Goal: Transaction & Acquisition: Purchase product/service

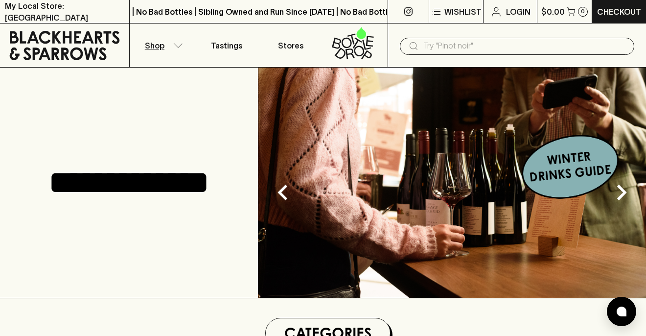
click at [173, 47] on icon "button" at bounding box center [178, 45] width 10 height 5
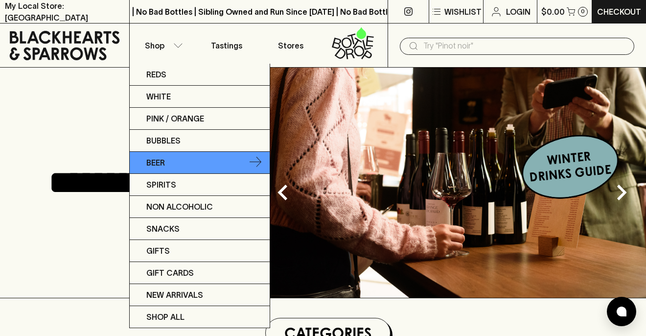
click at [162, 159] on p "Beer" at bounding box center [155, 163] width 19 height 12
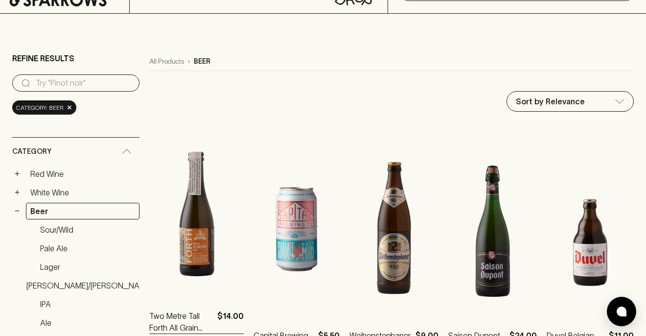
scroll to position [43, 0]
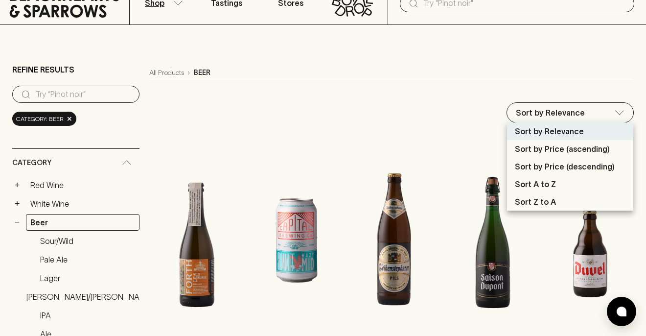
click at [446, 118] on div at bounding box center [323, 168] width 646 height 336
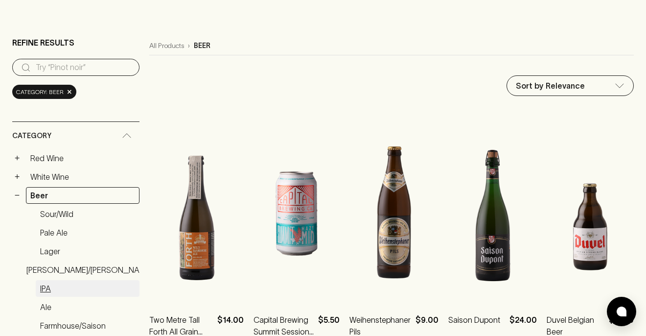
scroll to position [67, 0]
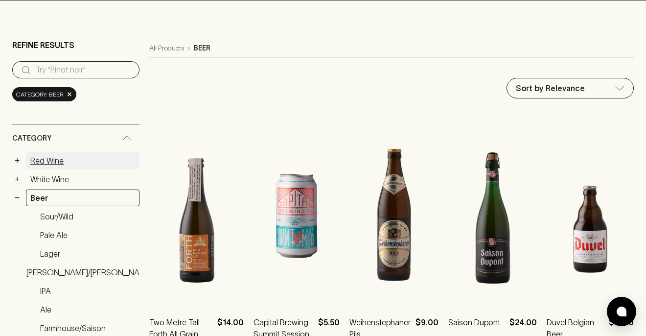
click at [58, 155] on link "Red Wine" at bounding box center [83, 160] width 114 height 17
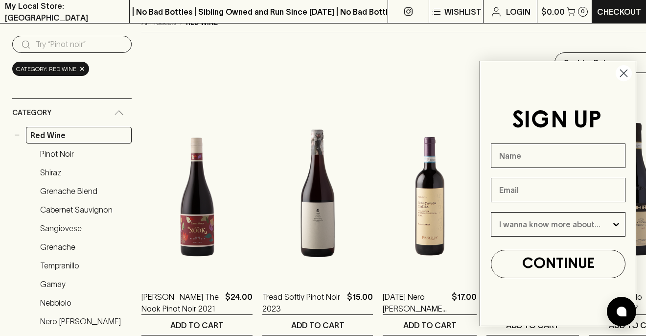
scroll to position [94, 0]
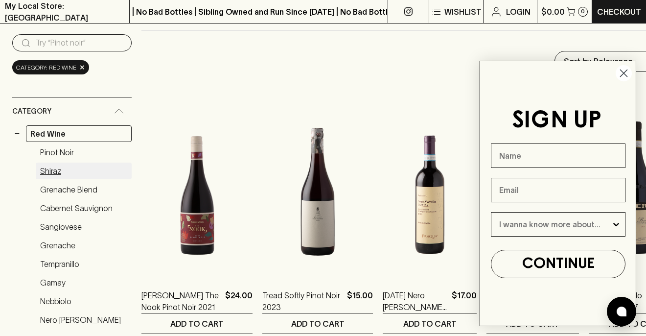
click at [50, 167] on link "Shiraz" at bounding box center [84, 170] width 96 height 17
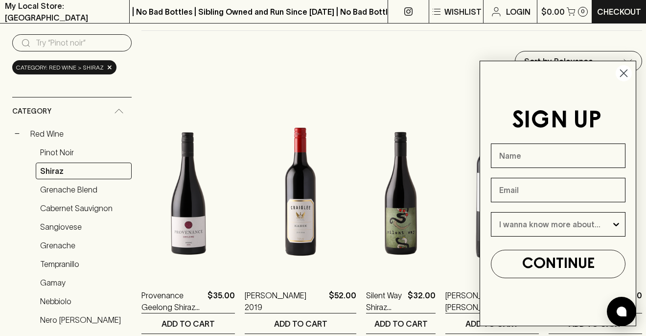
click at [625, 71] on circle "Close dialog" at bounding box center [624, 73] width 16 height 16
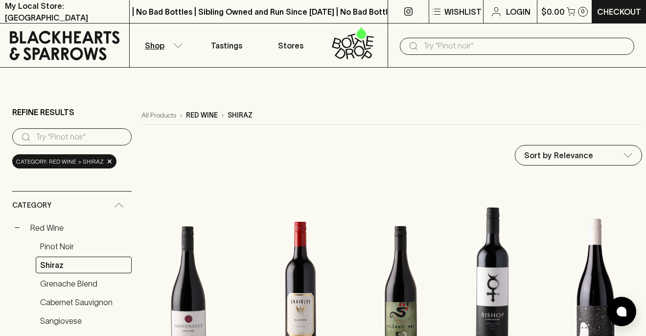
click at [119, 205] on icon at bounding box center [119, 205] width 10 height 5
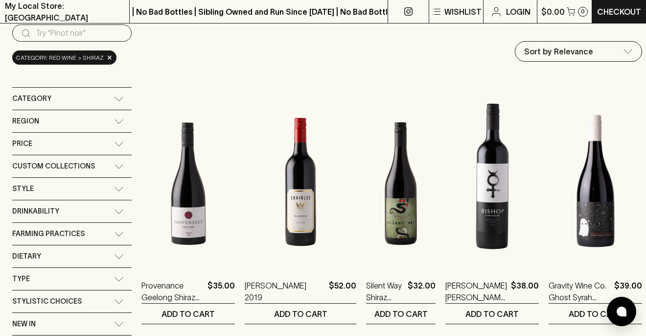
scroll to position [105, 0]
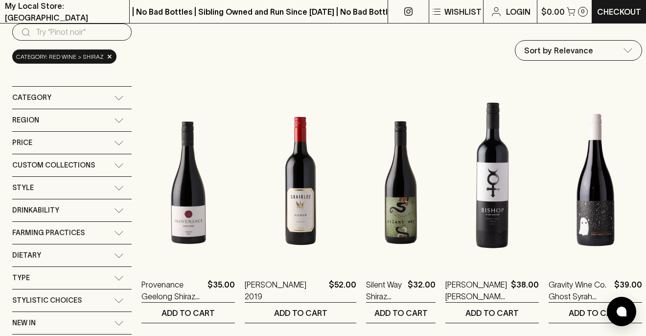
click at [122, 166] on icon at bounding box center [119, 165] width 10 height 5
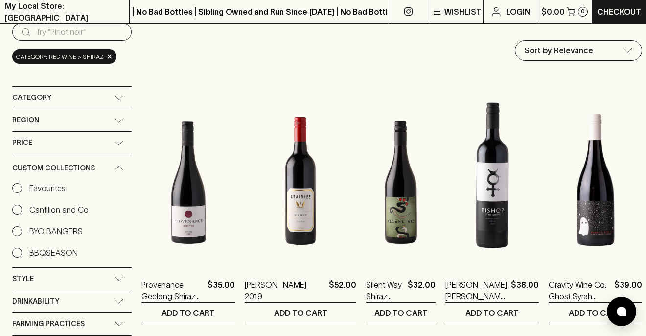
click at [55, 189] on p "Favourites" at bounding box center [47, 188] width 36 height 12
click at [22, 189] on input "Favourites" at bounding box center [17, 188] width 10 height 10
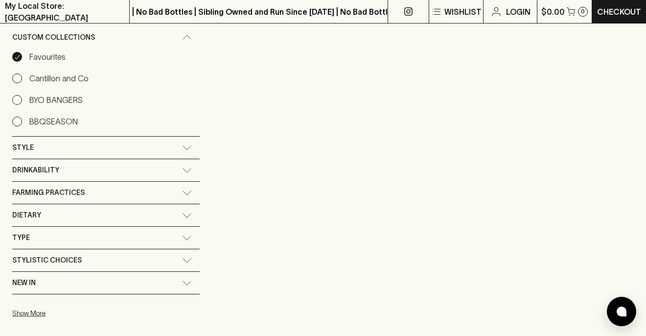
scroll to position [686, 0]
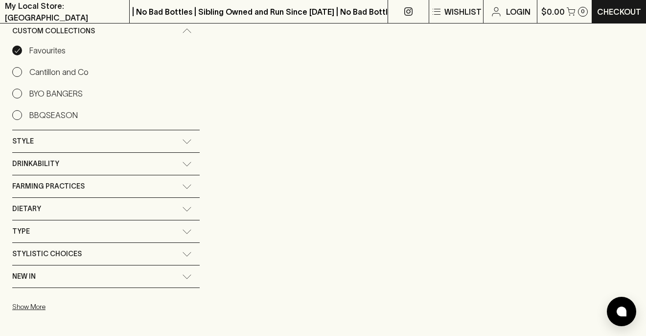
click at [182, 254] on icon at bounding box center [187, 254] width 10 height 5
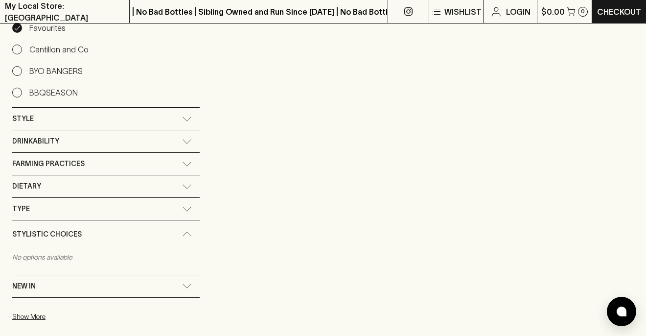
scroll to position [714, 0]
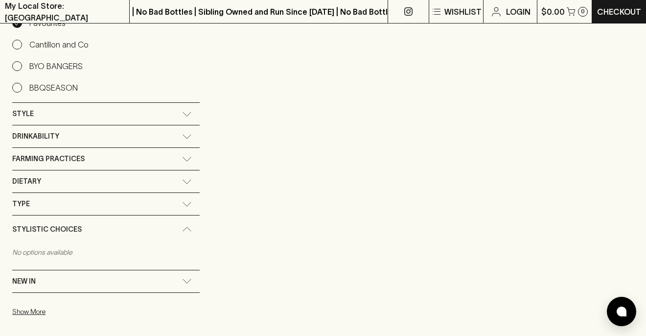
click at [27, 281] on span "New In" at bounding box center [23, 281] width 23 height 12
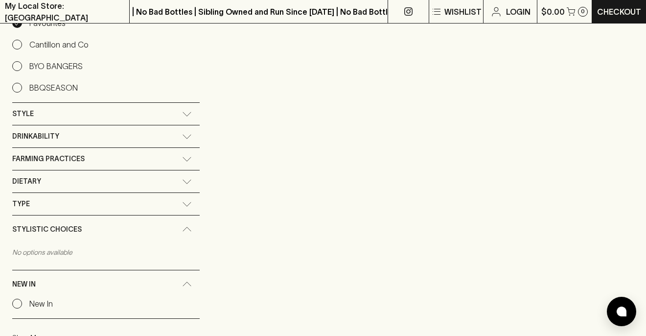
click at [26, 304] on label "New In" at bounding box center [105, 303] width 187 height 12
click at [22, 304] on input "New In" at bounding box center [17, 303] width 10 height 10
checkbox input "true"
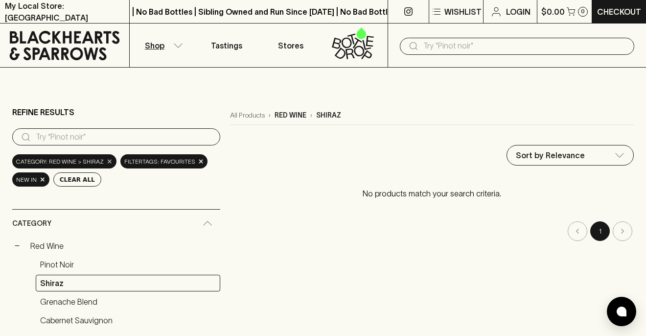
click at [108, 161] on span "×" at bounding box center [110, 161] width 6 height 10
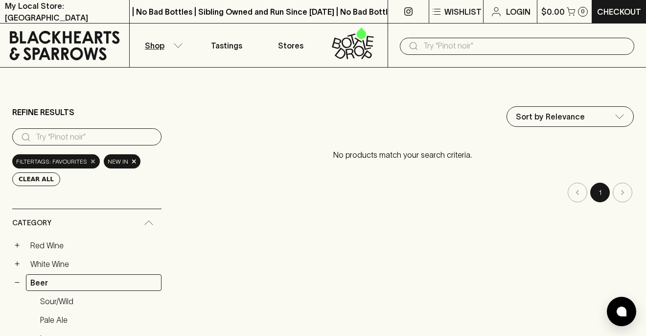
click at [90, 161] on span "×" at bounding box center [93, 161] width 6 height 10
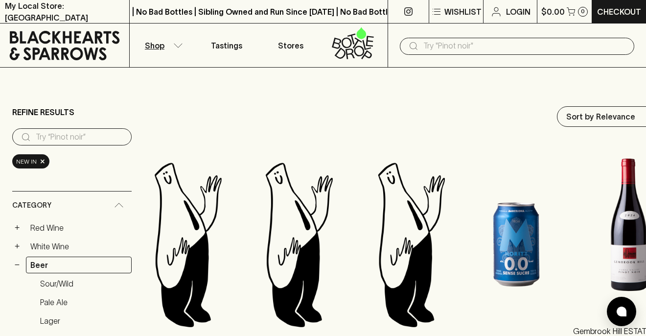
click at [586, 264] on img at bounding box center [628, 224] width 111 height 171
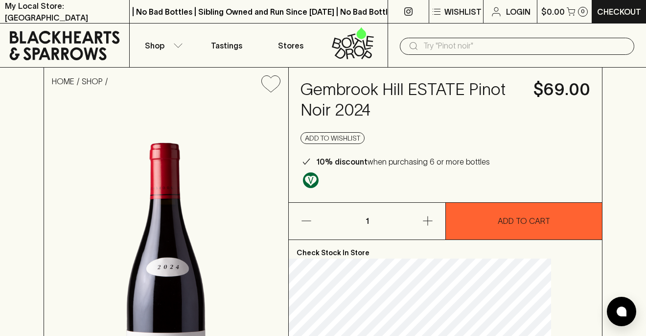
drag, startPoint x: 172, startPoint y: 208, endPoint x: 198, endPoint y: 241, distance: 41.1
click at [198, 241] on img at bounding box center [166, 287] width 244 height 374
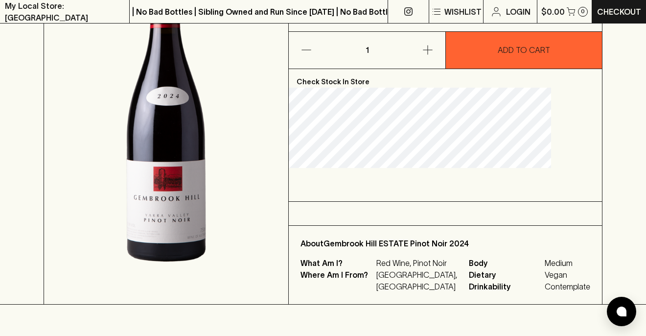
scroll to position [244, 0]
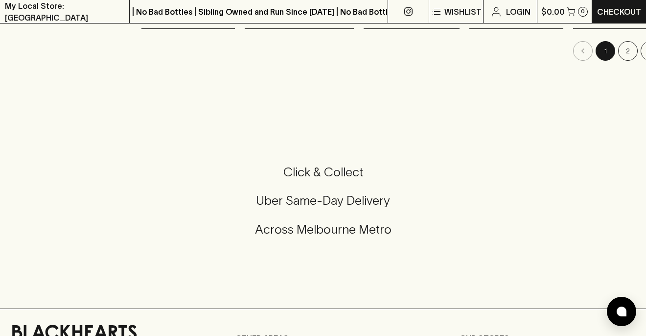
scroll to position [1148, 0]
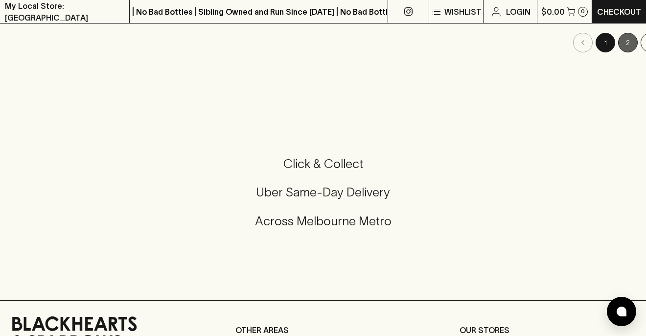
click at [618, 44] on button "2" at bounding box center [628, 43] width 20 height 20
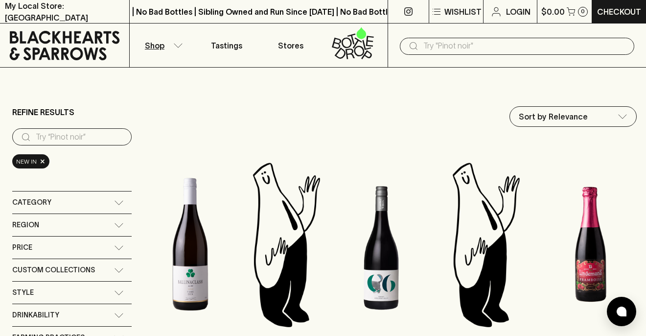
click at [486, 47] on input "text" at bounding box center [524, 46] width 203 height 16
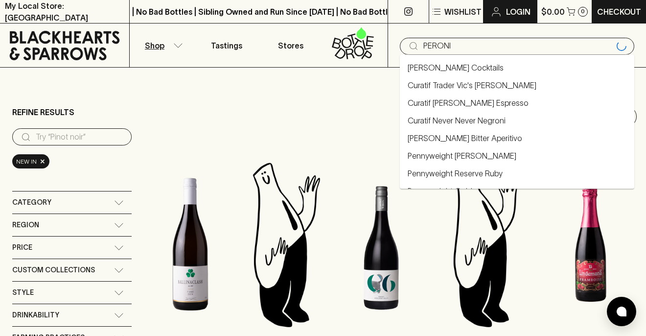
type input "PERONI"
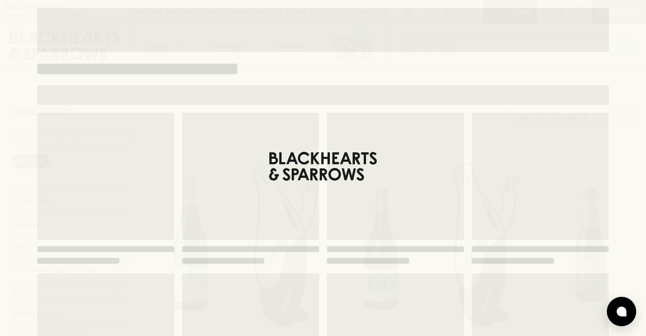
type input "PERONI"
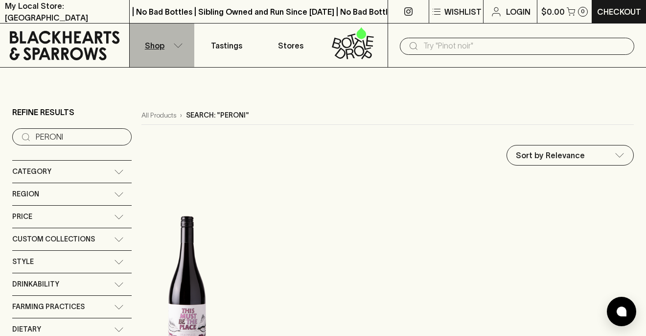
click at [181, 46] on icon "button" at bounding box center [178, 45] width 10 height 5
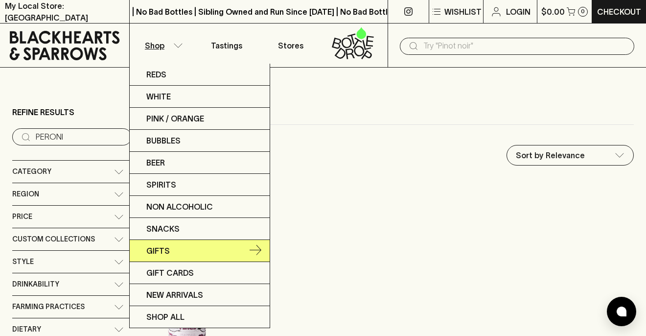
click at [162, 247] on p "Gifts" at bounding box center [157, 251] width 23 height 12
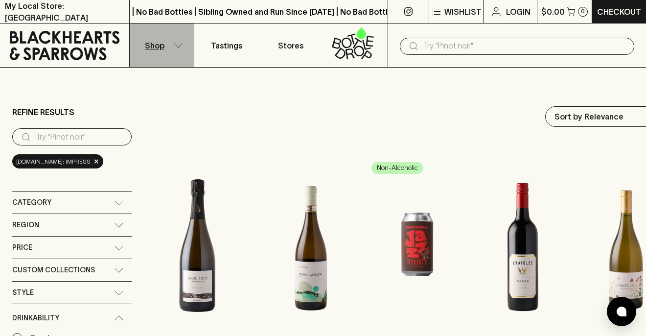
click at [179, 47] on icon "button" at bounding box center [178, 45] width 10 height 5
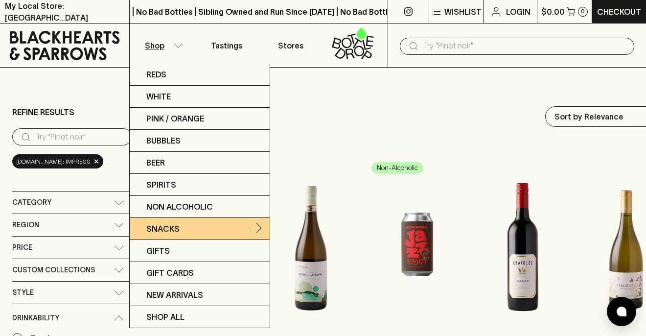
click at [172, 232] on p "Snacks" at bounding box center [162, 229] width 33 height 12
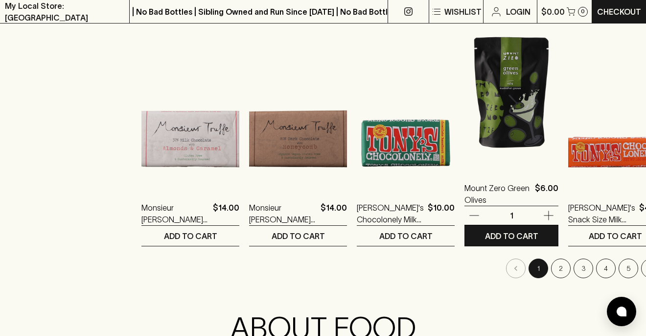
scroll to position [970, 0]
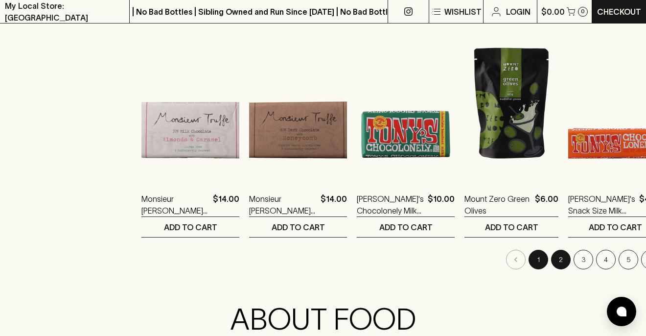
click at [551, 259] on button "2" at bounding box center [561, 260] width 20 height 20
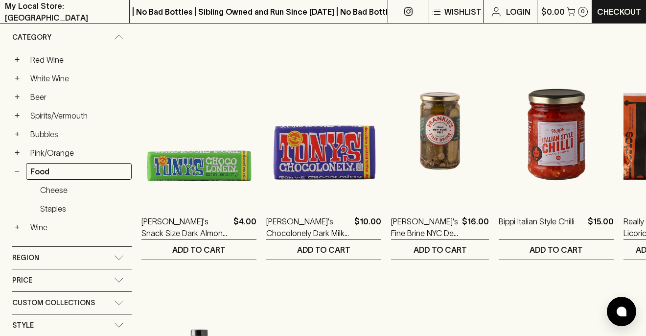
scroll to position [173, 0]
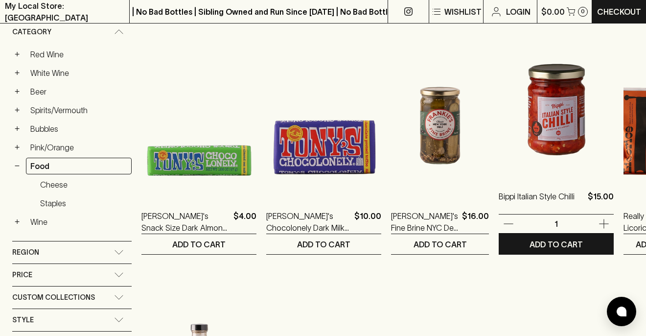
click at [501, 98] on img at bounding box center [556, 89] width 115 height 171
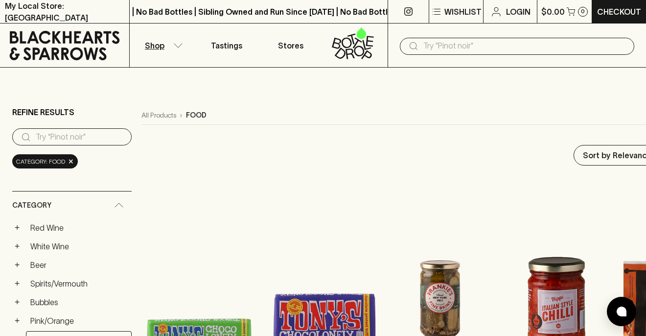
click at [471, 48] on input "text" at bounding box center [524, 46] width 203 height 16
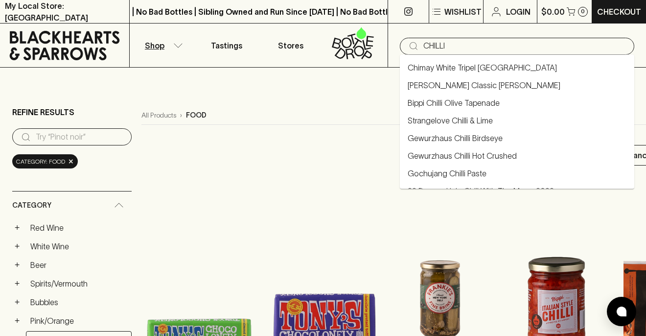
type input "CHILLI"
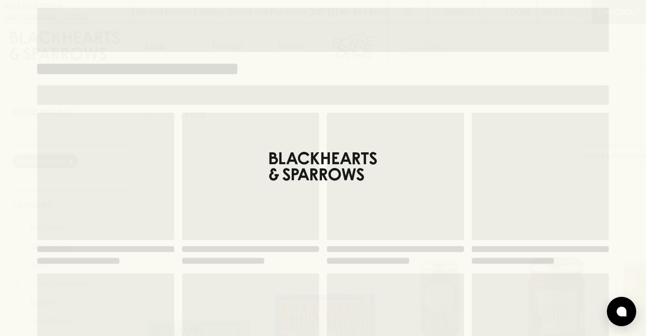
type input "CHILLI"
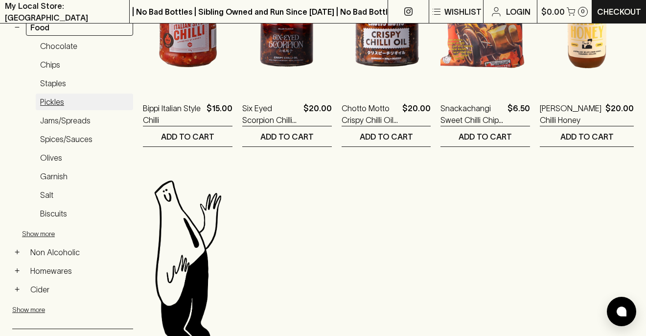
scroll to position [281, 0]
